Goal: Check status

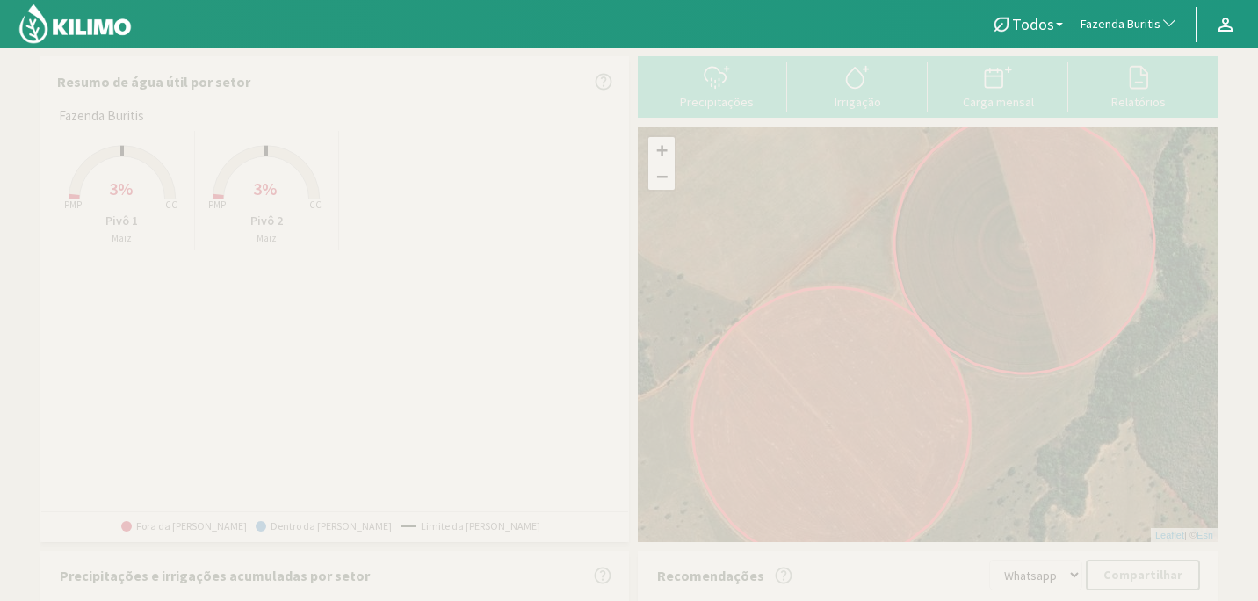
click at [1109, 19] on span "Fazenda Buritis" at bounding box center [1121, 25] width 80 height 18
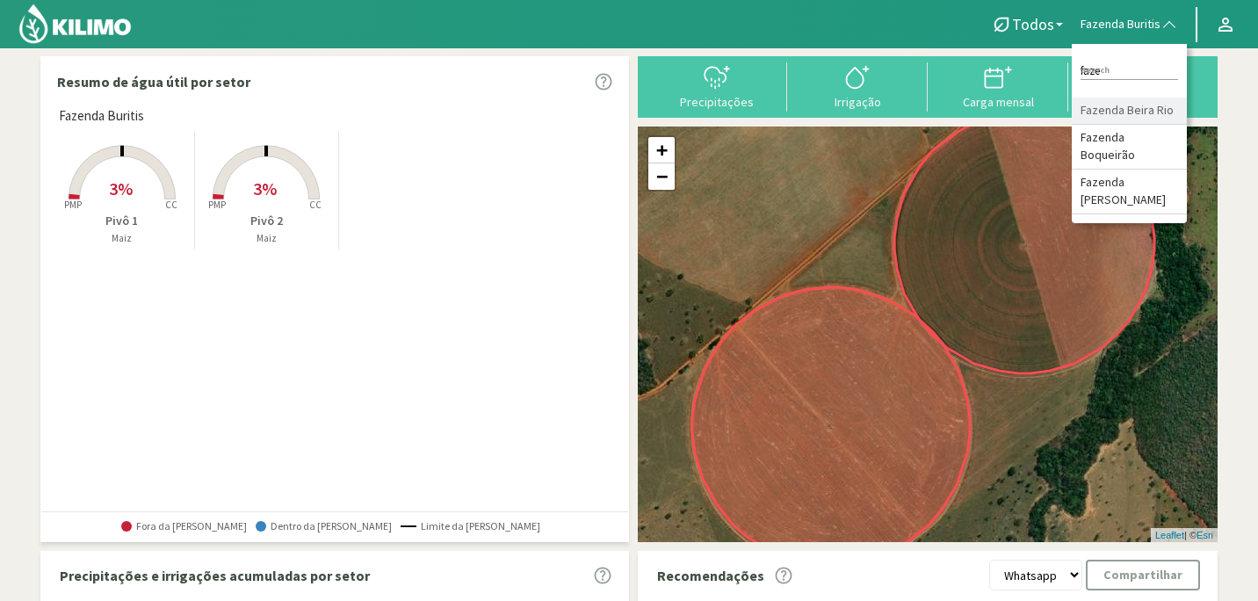
type input "faze"
click at [1136, 102] on li "Fazenda Beira Rio" at bounding box center [1129, 111] width 115 height 27
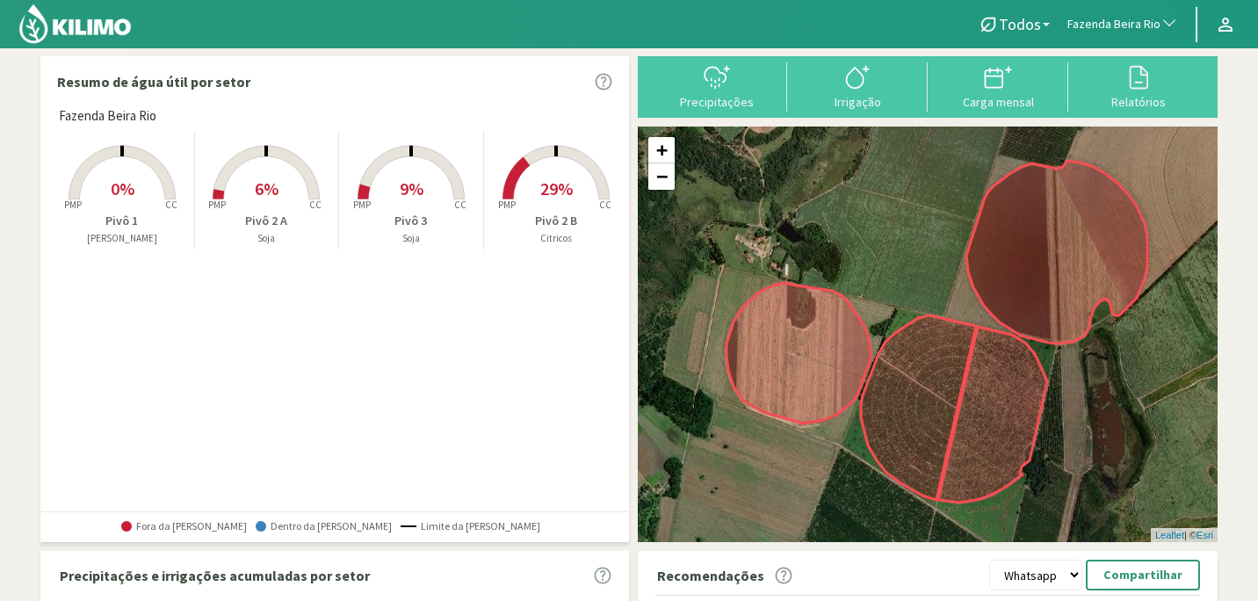
click at [135, 178] on rect at bounding box center [122, 201] width 141 height 141
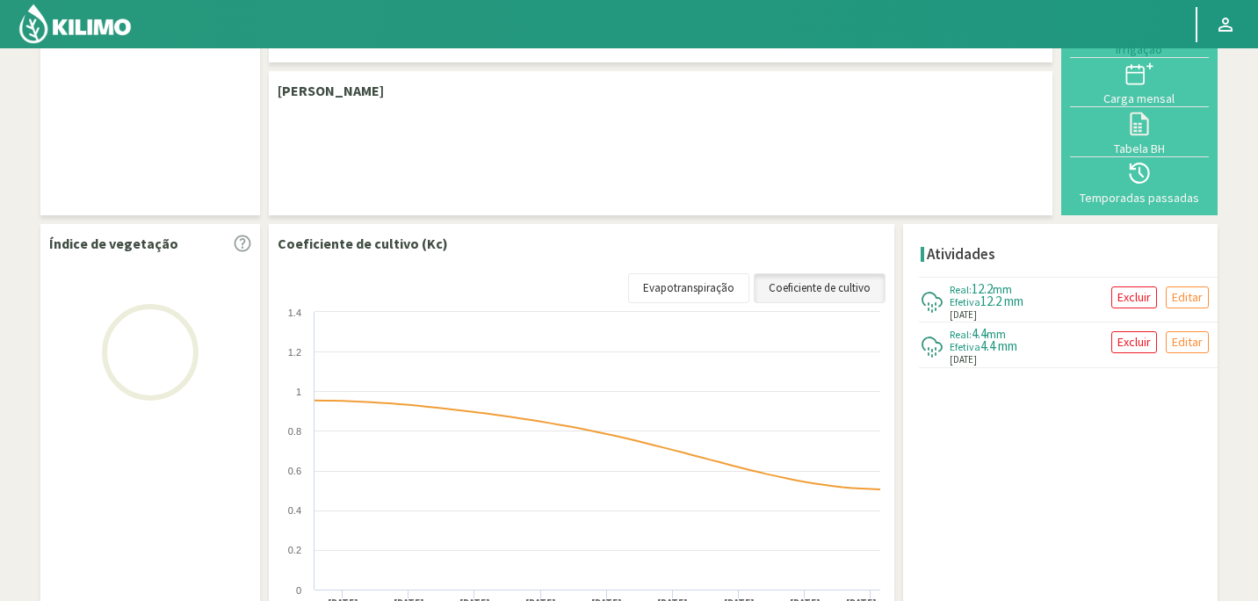
scroll to position [228, 0]
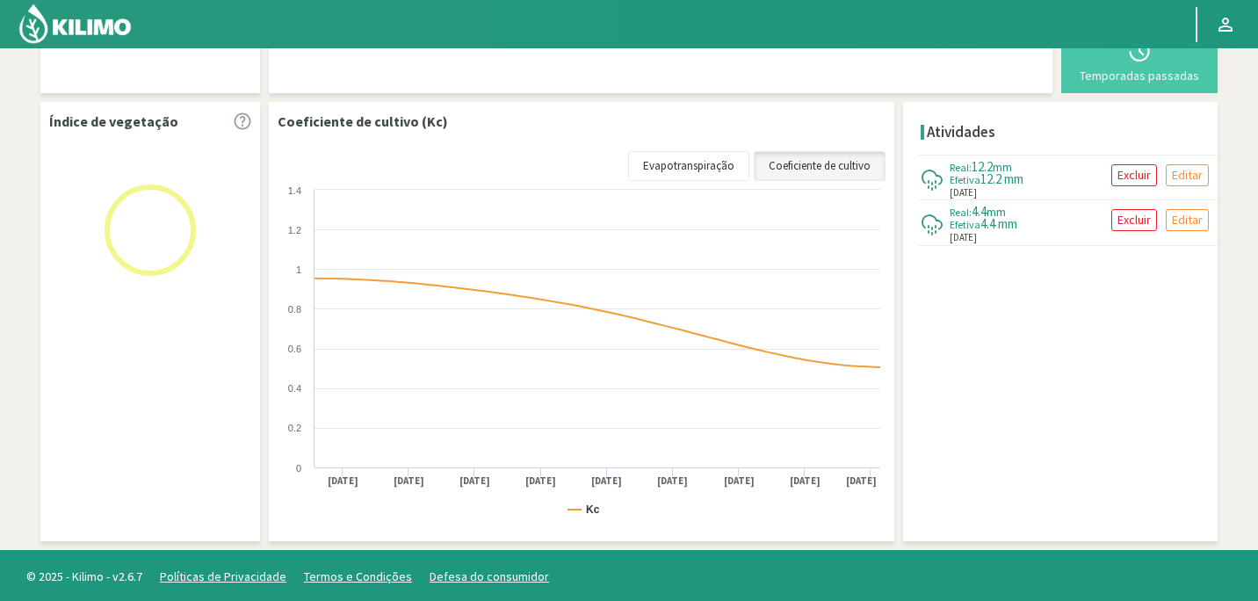
select select "98: Object"
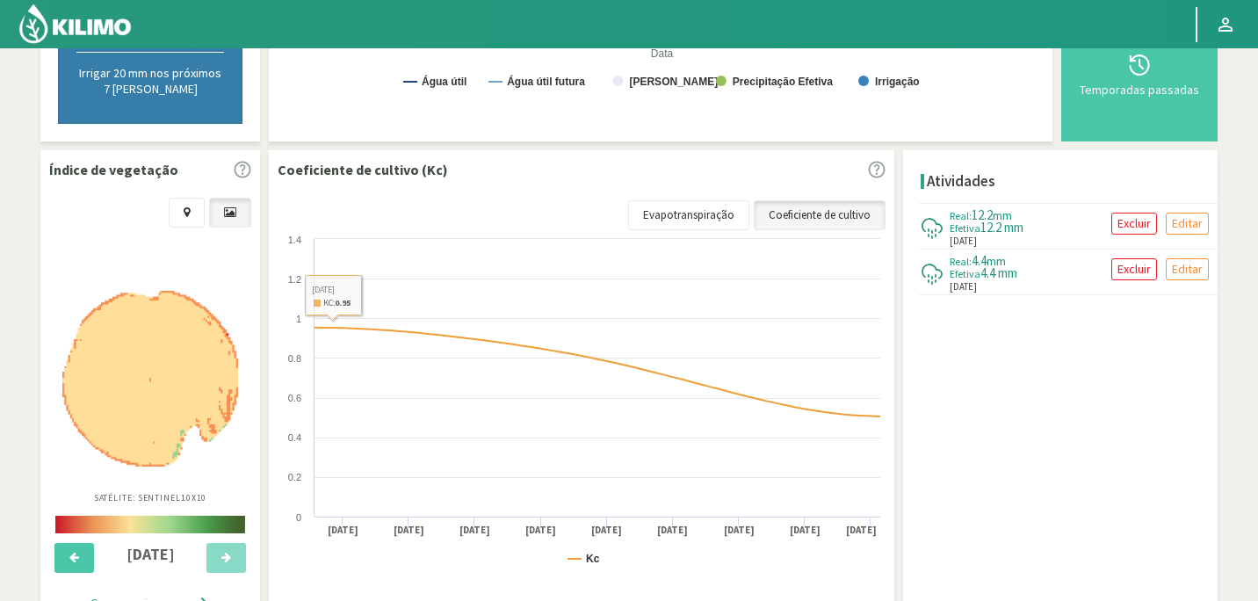
scroll to position [544, 0]
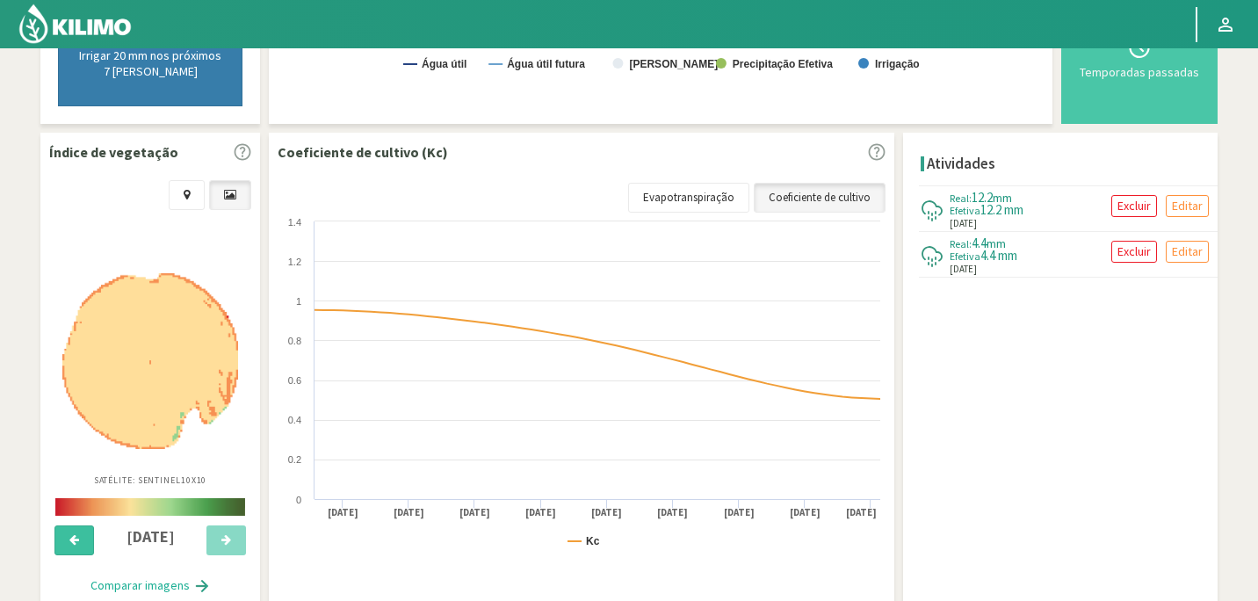
click at [69, 541] on icon at bounding box center [74, 539] width 10 height 11
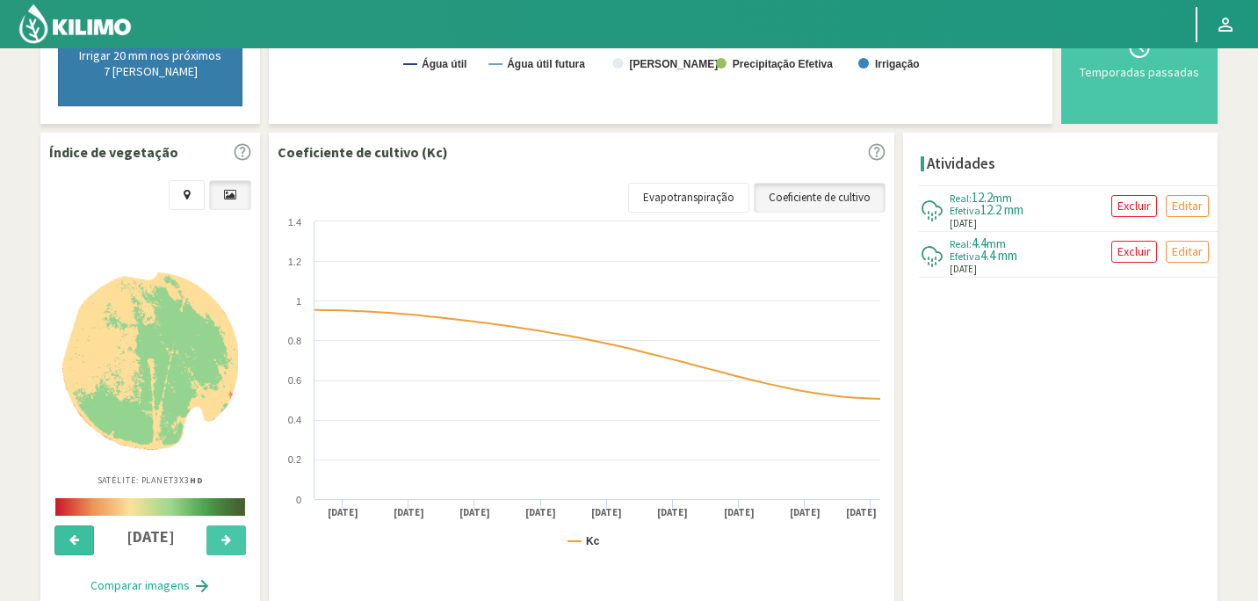
click at [69, 541] on icon at bounding box center [74, 539] width 10 height 11
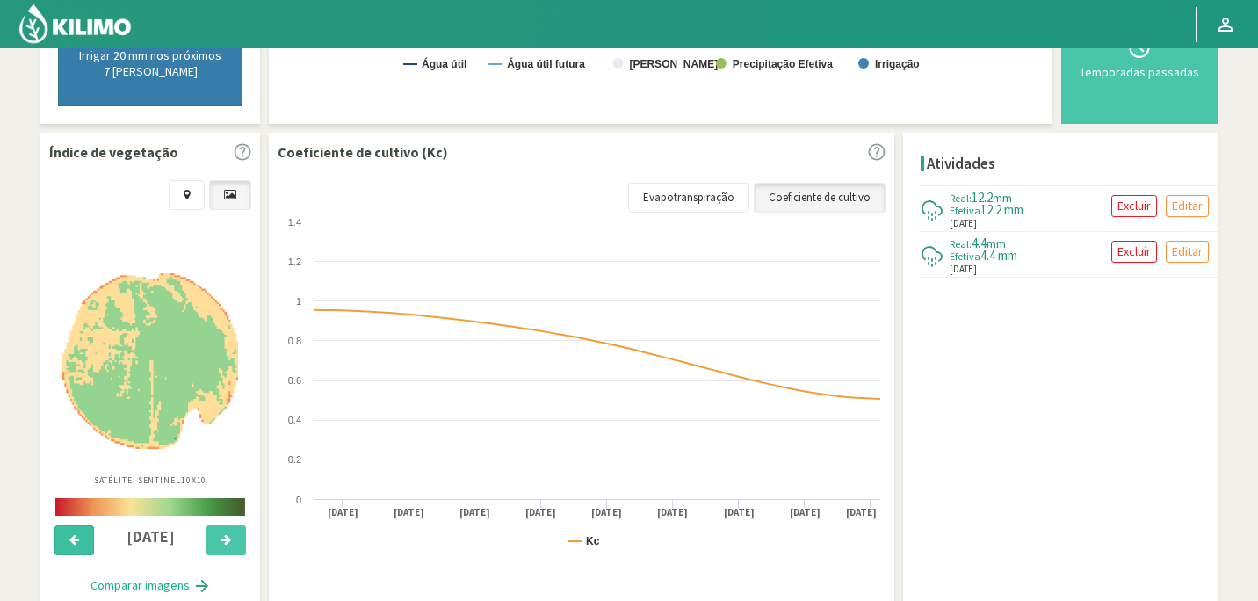
click at [69, 541] on icon at bounding box center [74, 539] width 10 height 11
